Goal: Find specific page/section: Find specific page/section

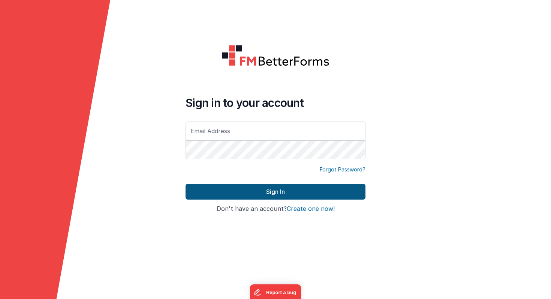
type input "[PERSON_NAME][EMAIL_ADDRESS][PERSON_NAME][DOMAIN_NAME]"
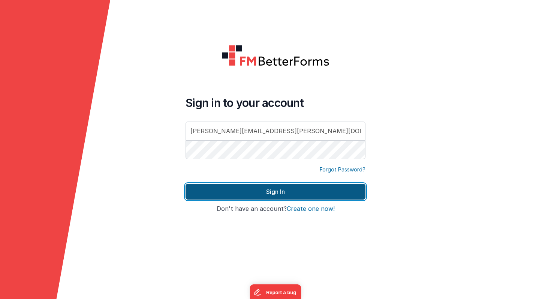
click at [252, 194] on button "Sign In" at bounding box center [276, 192] width 180 height 16
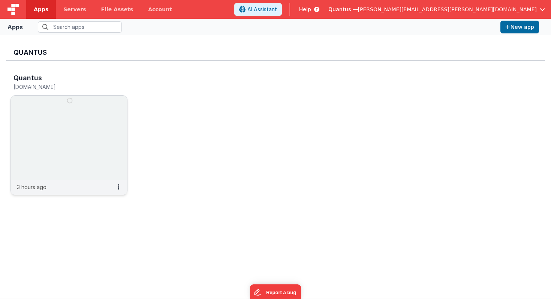
click at [56, 112] on img at bounding box center [69, 138] width 116 height 84
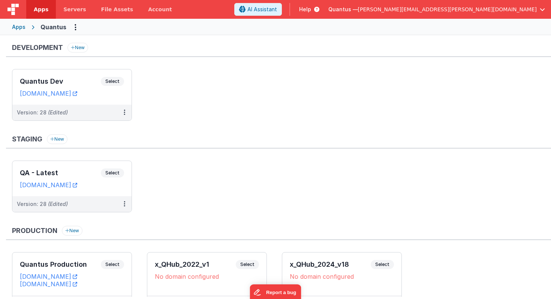
click at [175, 102] on ul "Quantus Dev Select URLs [DOMAIN_NAME] Version: 28 (Edited)" at bounding box center [281, 98] width 539 height 59
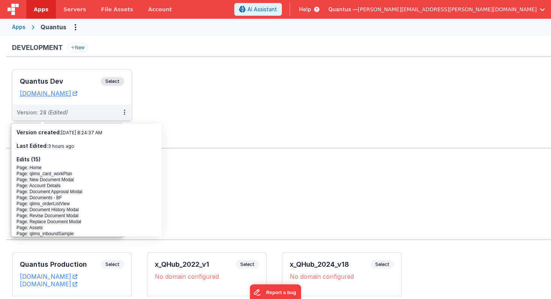
click at [74, 78] on h3 "Quantus Dev" at bounding box center [60, 82] width 81 height 8
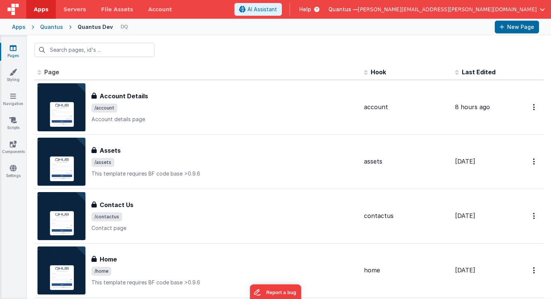
click at [473, 70] on span "Last Edited" at bounding box center [479, 72] width 34 height 8
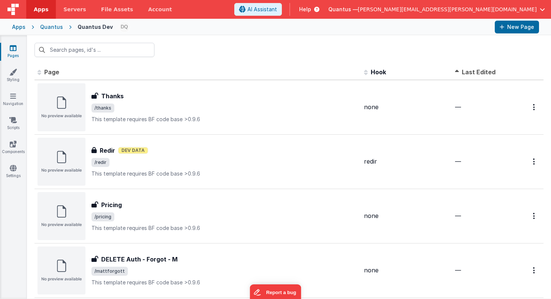
click at [473, 70] on span "Last Edited" at bounding box center [479, 72] width 34 height 8
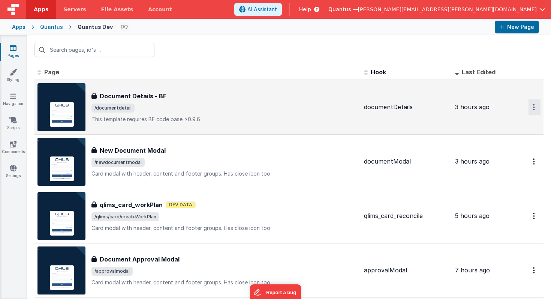
click at [533, 104] on button "Options" at bounding box center [535, 106] width 12 height 15
click at [503, 124] on link "Preview" at bounding box center [508, 125] width 66 height 14
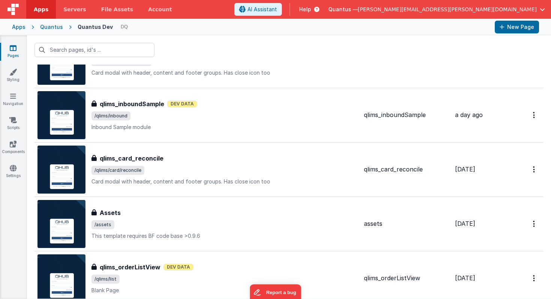
scroll to position [483, 0]
